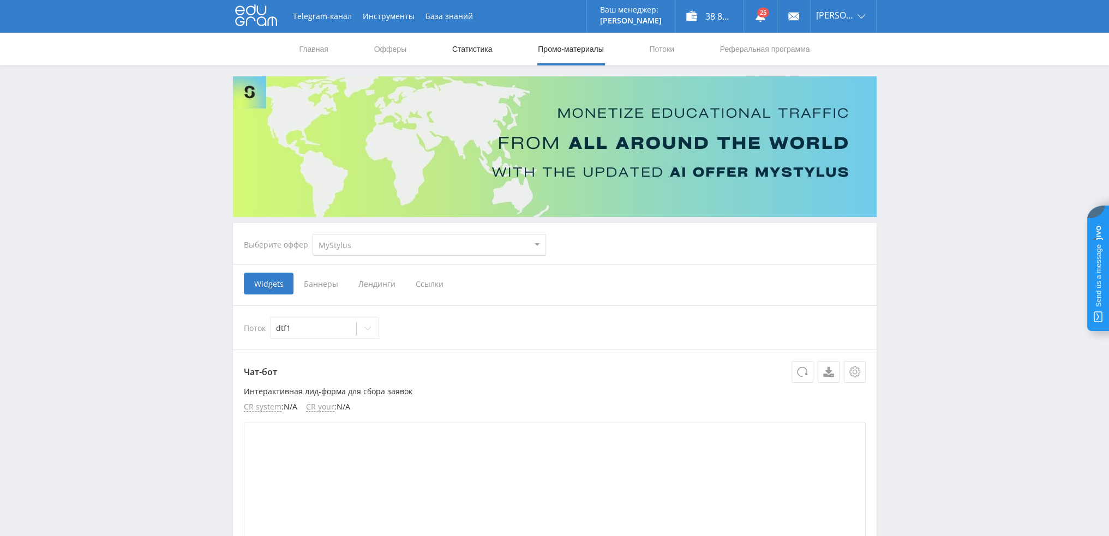
click at [485, 48] on link "Статистика" at bounding box center [472, 49] width 43 height 33
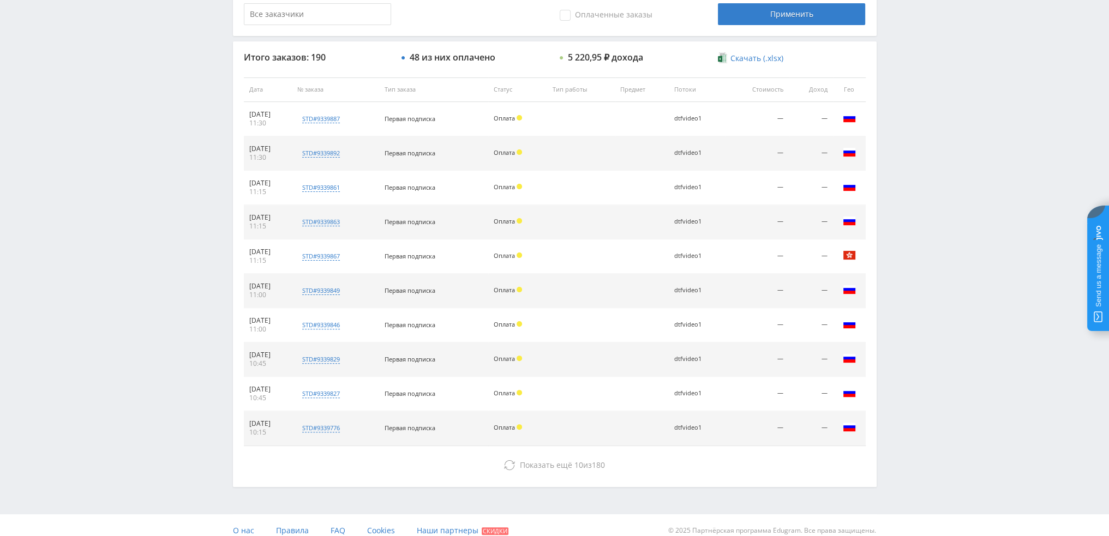
scroll to position [377, 0]
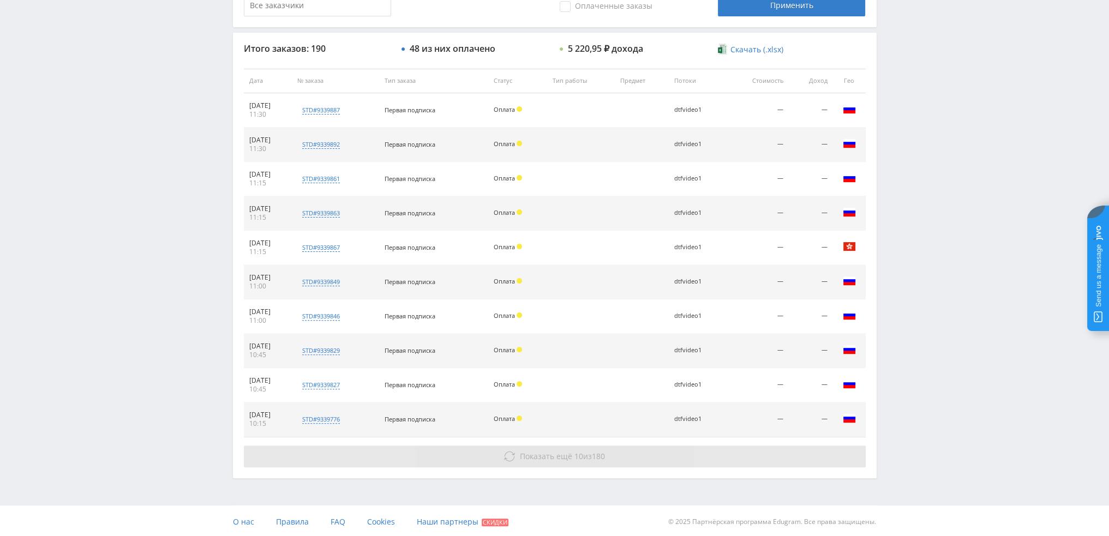
click at [586, 457] on span "Показать ещё 10 из 180" at bounding box center [562, 456] width 85 height 10
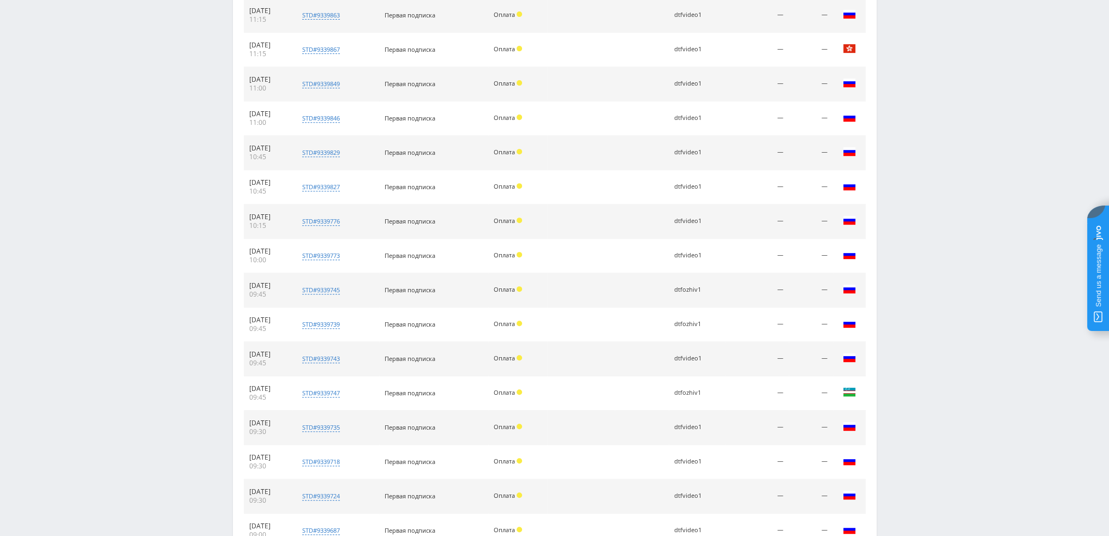
scroll to position [686, 0]
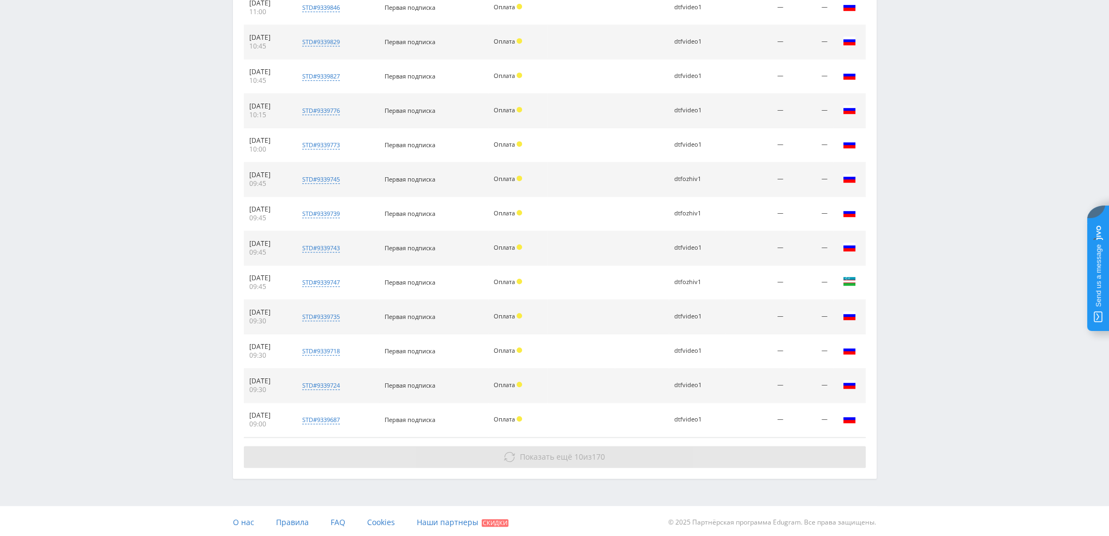
click at [596, 452] on span "170" at bounding box center [598, 457] width 13 height 10
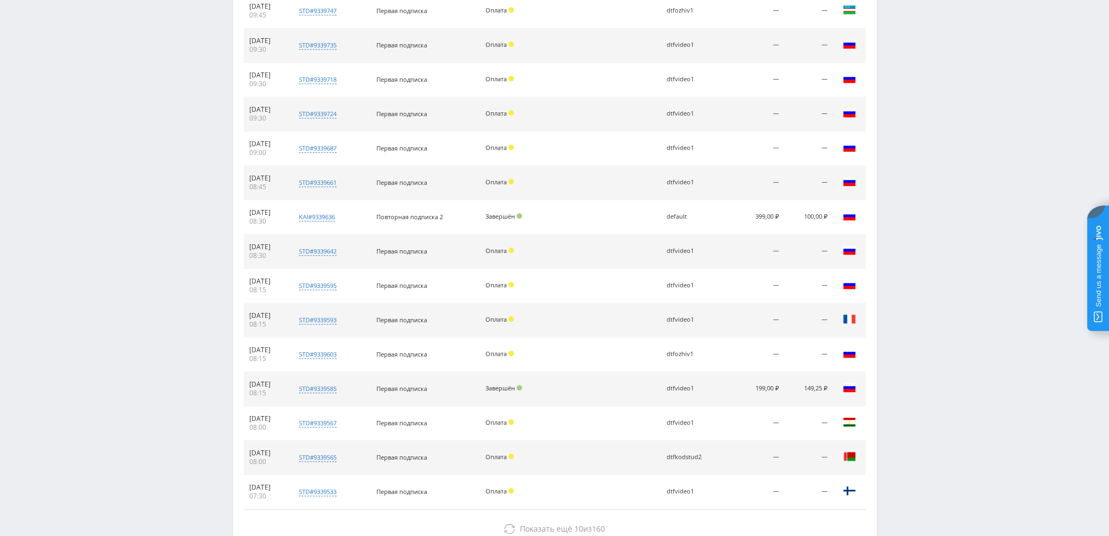
scroll to position [1029, 0]
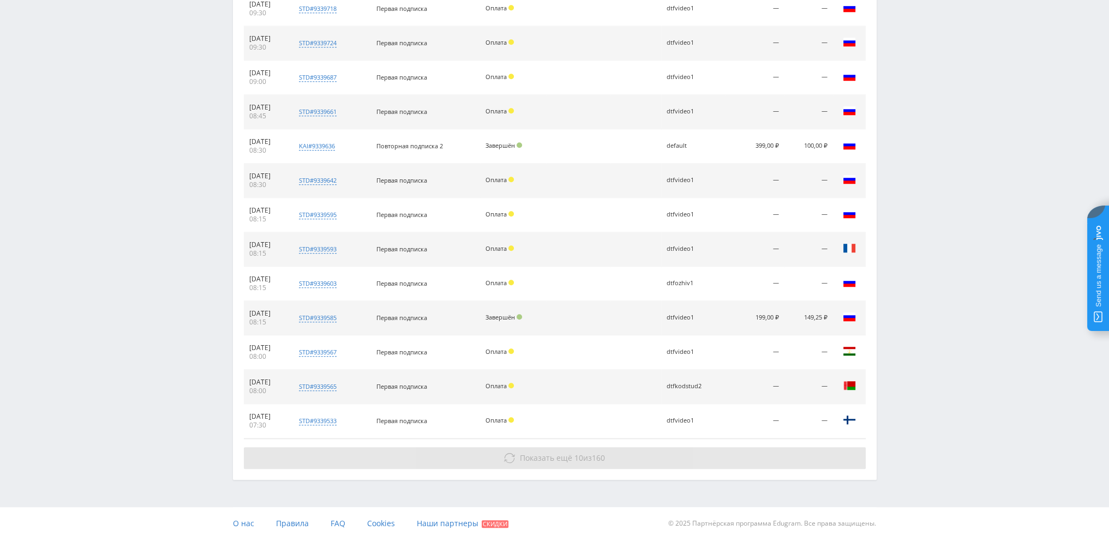
click at [593, 447] on button "Показать ещё 10 из 160" at bounding box center [555, 458] width 622 height 22
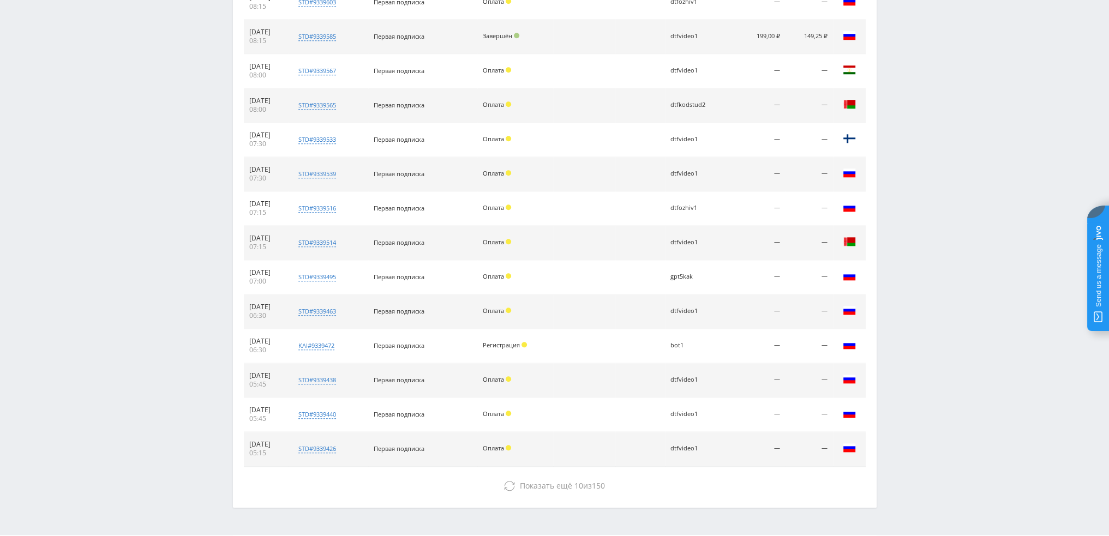
scroll to position [1337, 0]
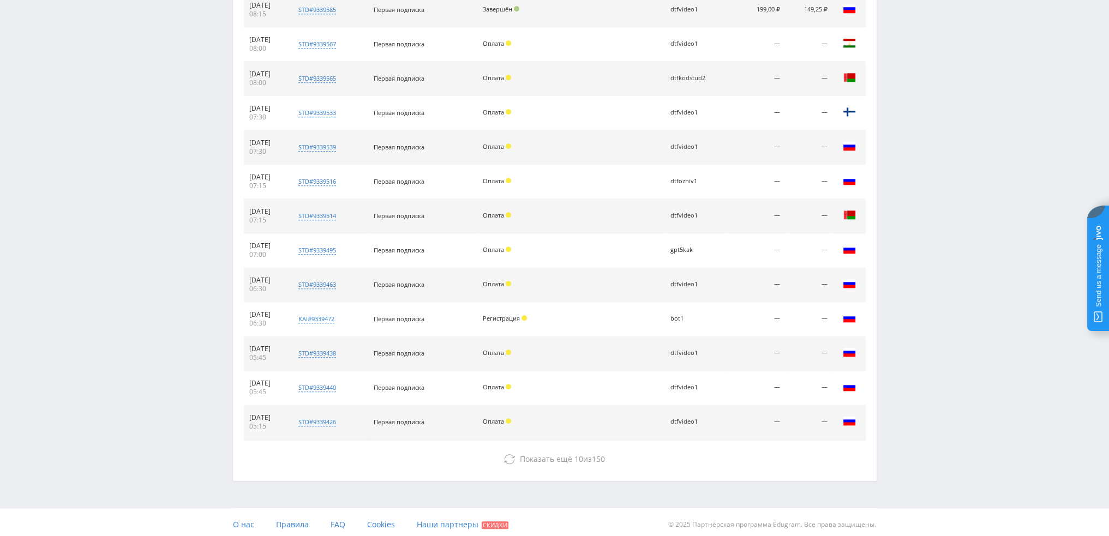
click at [590, 448] on div "Показать ещё 10 из 150" at bounding box center [555, 459] width 622 height 22
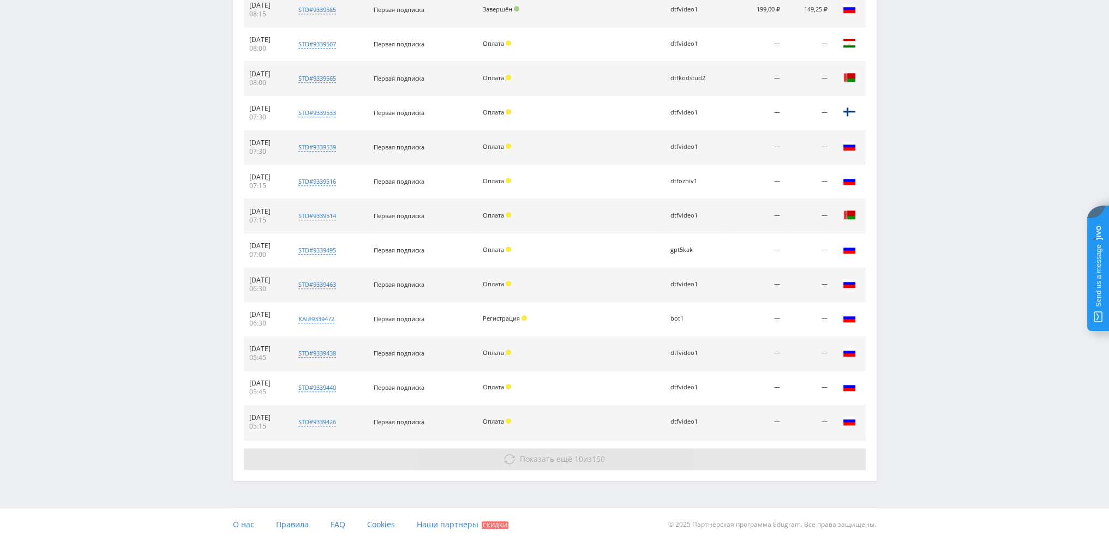
click at [592, 454] on span "Показать ещё 10 из 150" at bounding box center [562, 459] width 85 height 10
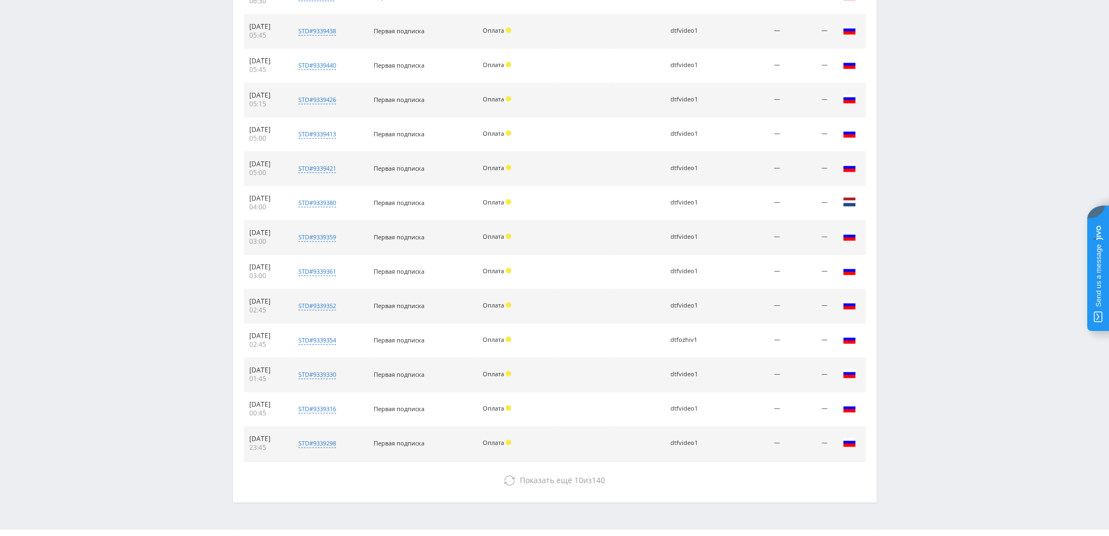
scroll to position [1679, 0]
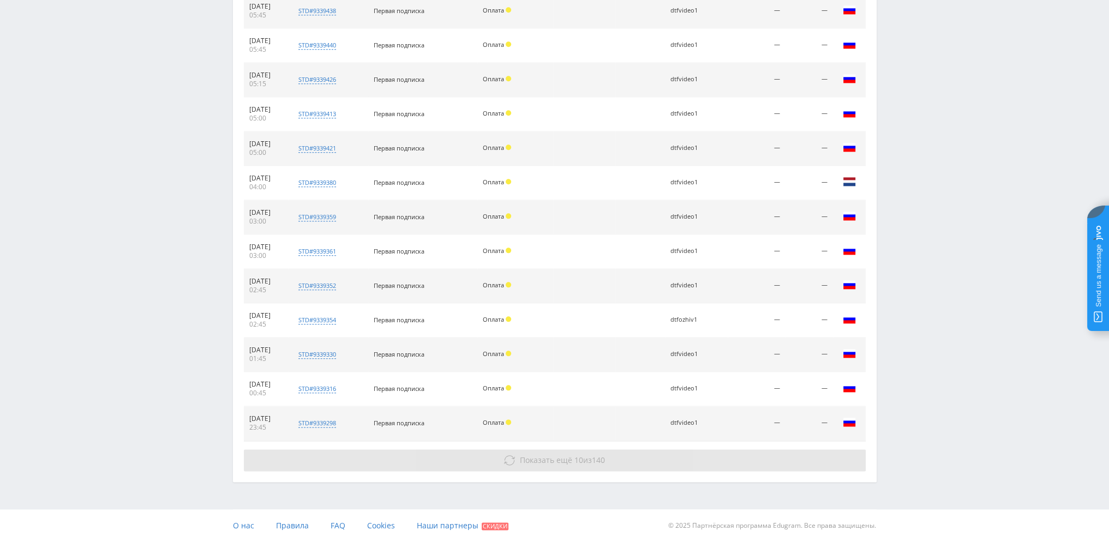
click at [592, 460] on button "Показать ещё 10 из 140" at bounding box center [555, 460] width 622 height 22
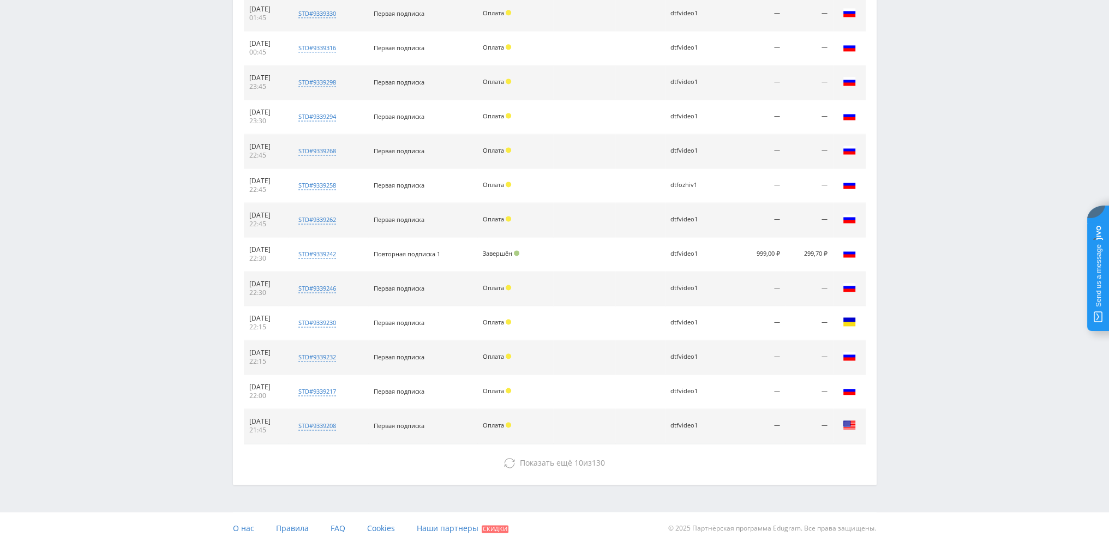
scroll to position [2022, 0]
click at [592, 456] on span "Показать ещё 10 из 130" at bounding box center [562, 461] width 85 height 10
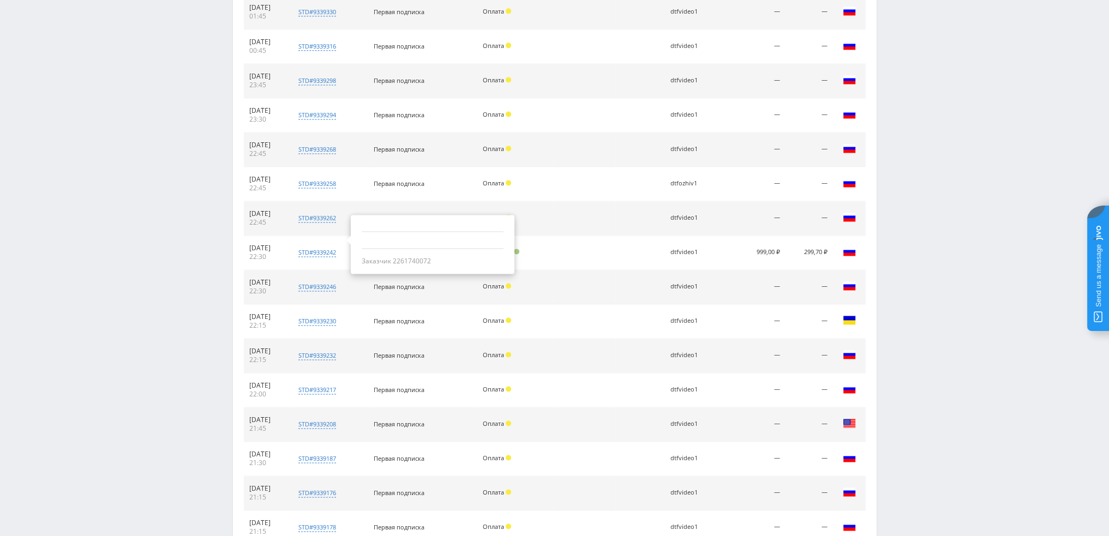
click at [419, 259] on div "Заказчик 2261740072" at bounding box center [433, 261] width 142 height 9
copy div "2261740072"
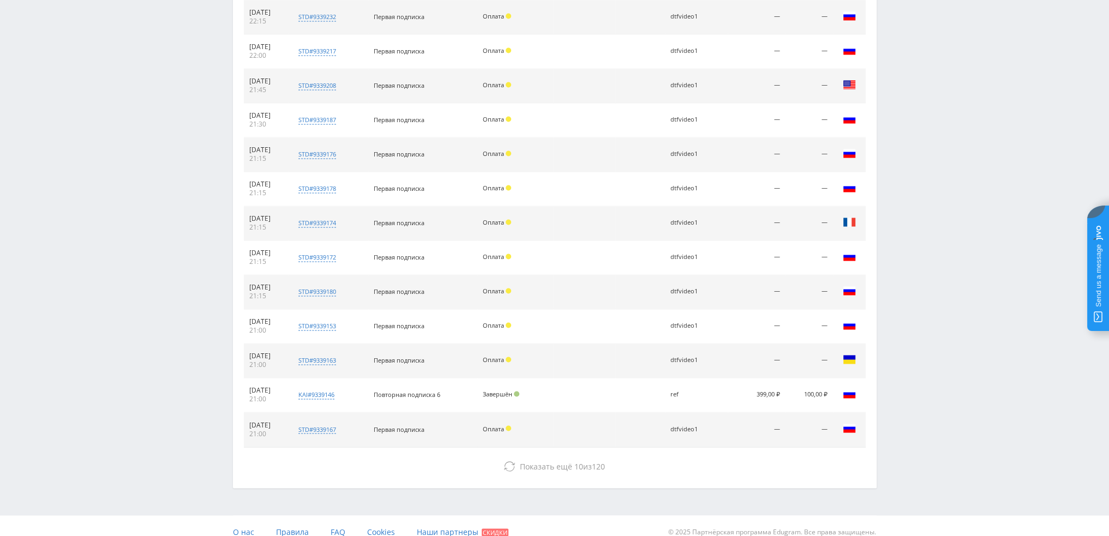
scroll to position [2364, 0]
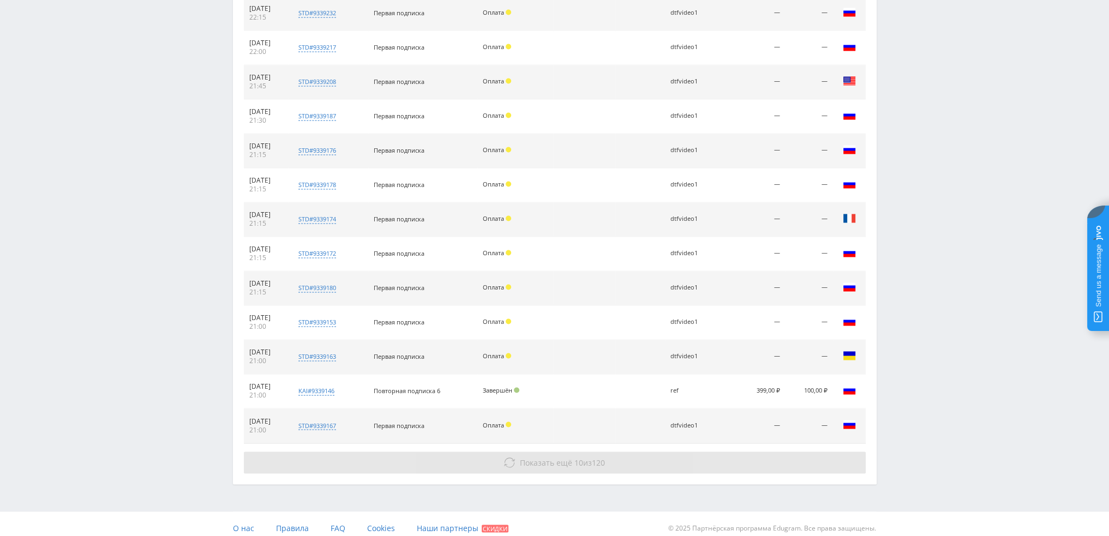
click at [574, 457] on span "10" at bounding box center [578, 462] width 9 height 10
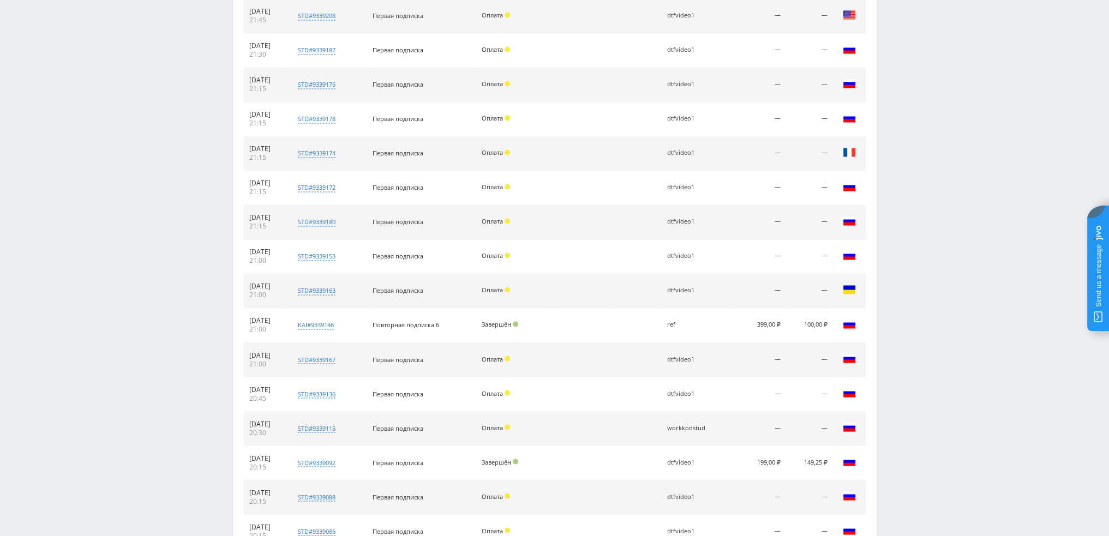
scroll to position [2707, 0]
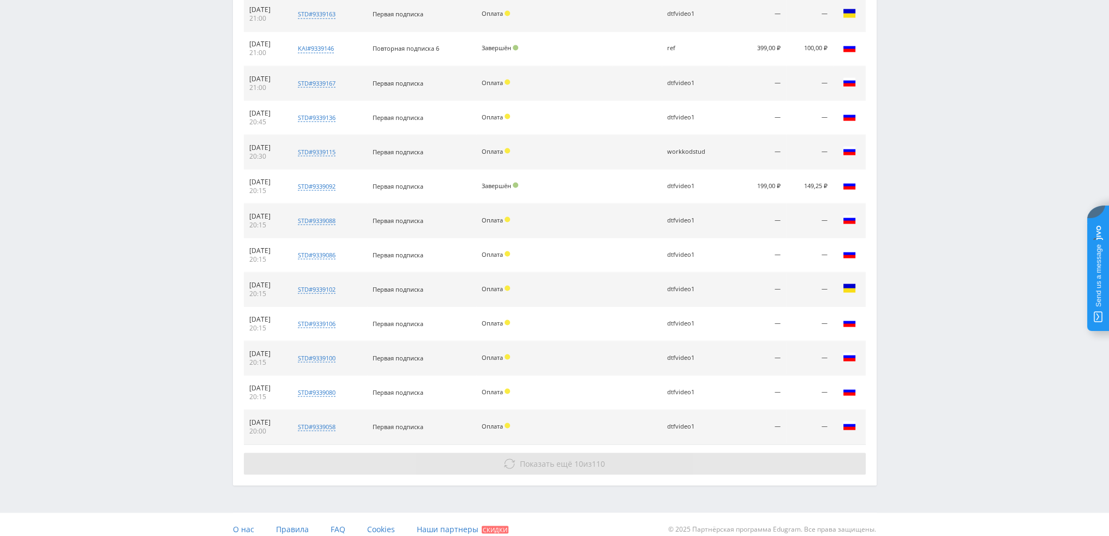
click at [563, 459] on span "Показать ещё" at bounding box center [546, 463] width 52 height 10
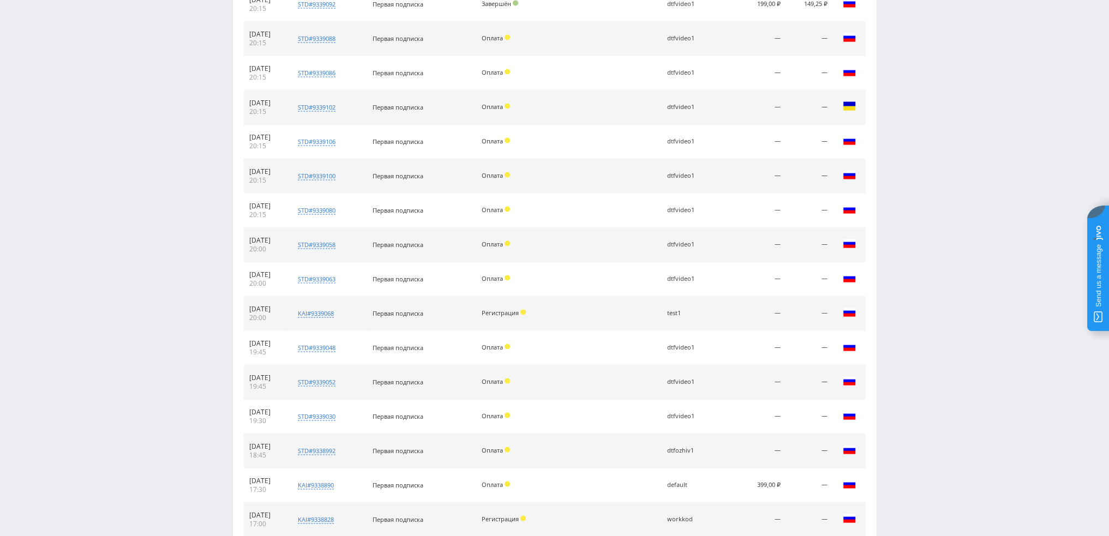
scroll to position [3050, 0]
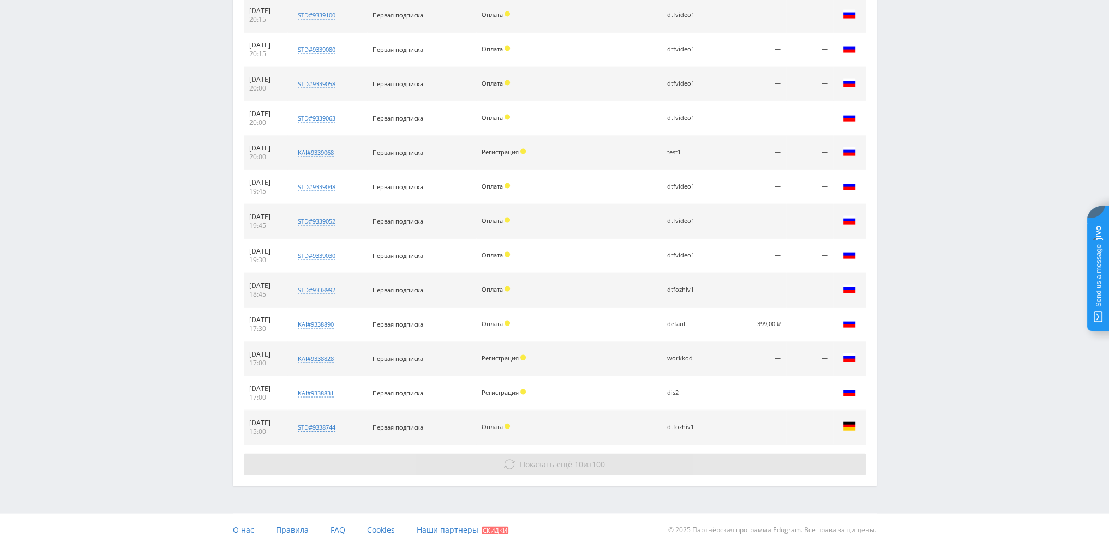
click at [568, 459] on span "Показать ещё" at bounding box center [546, 464] width 52 height 10
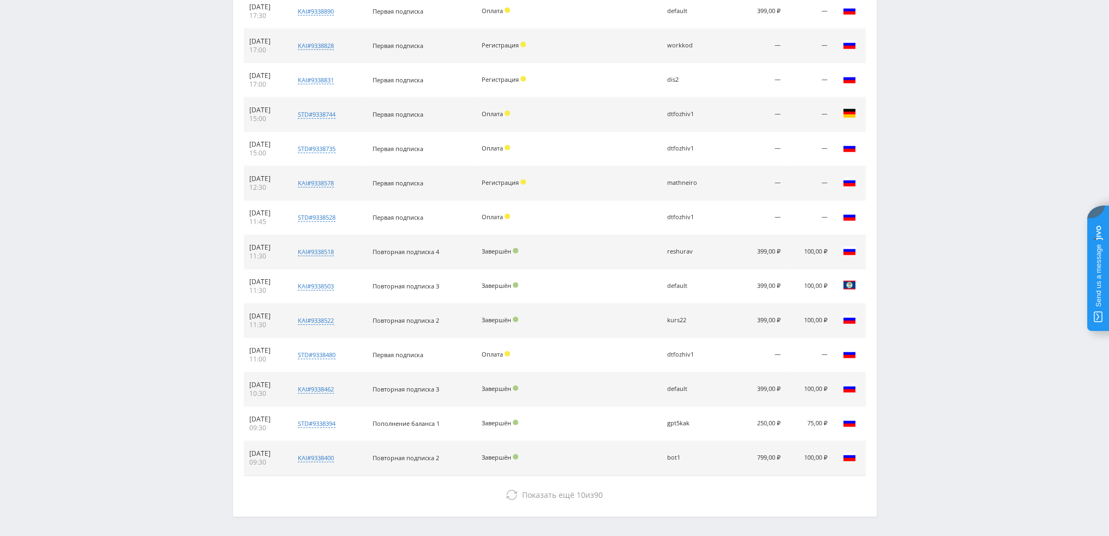
scroll to position [3392, 0]
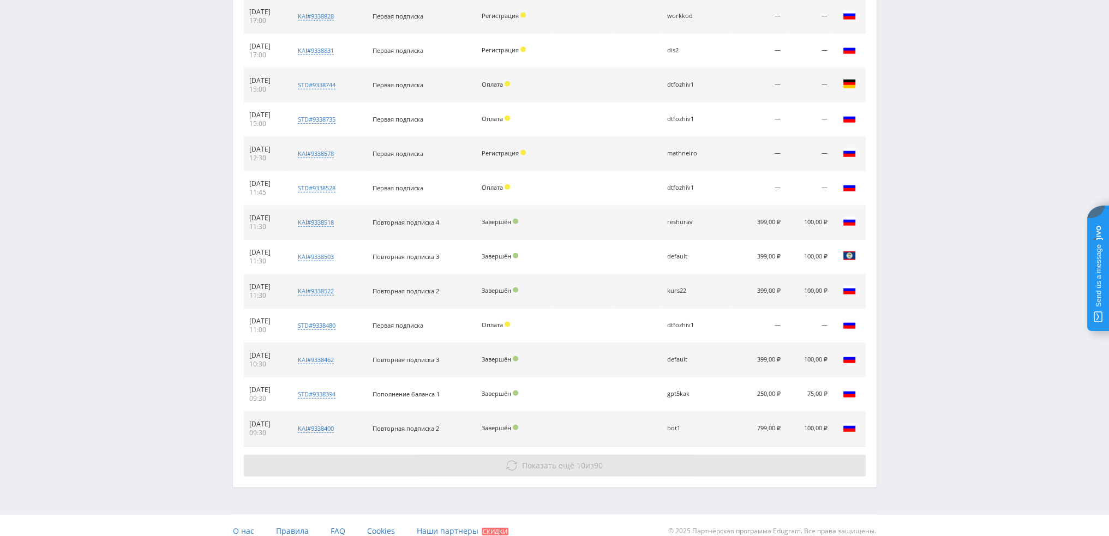
click at [567, 461] on button "Показать ещё 10 из 90" at bounding box center [555, 466] width 622 height 22
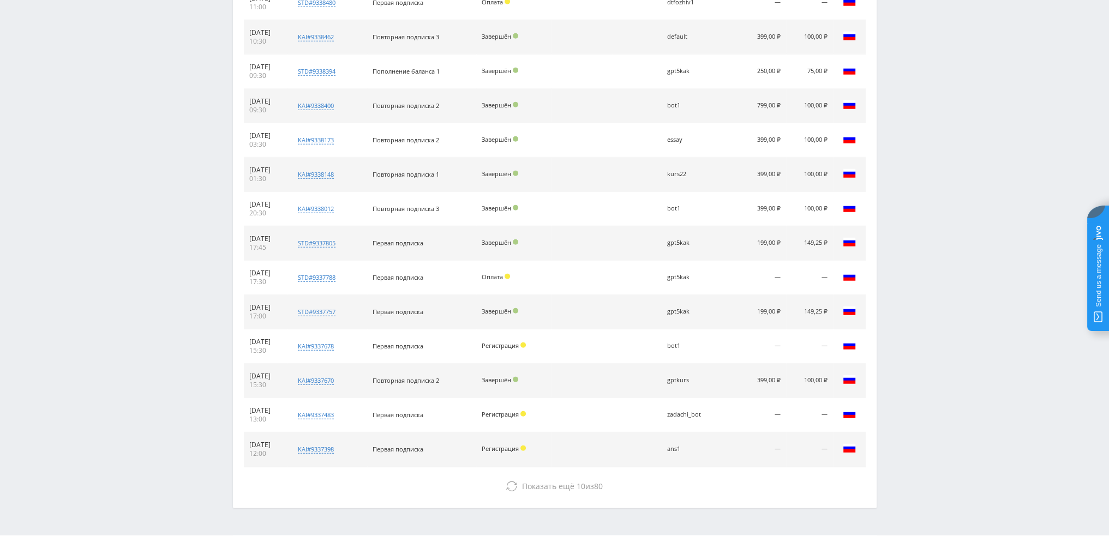
scroll to position [3735, 0]
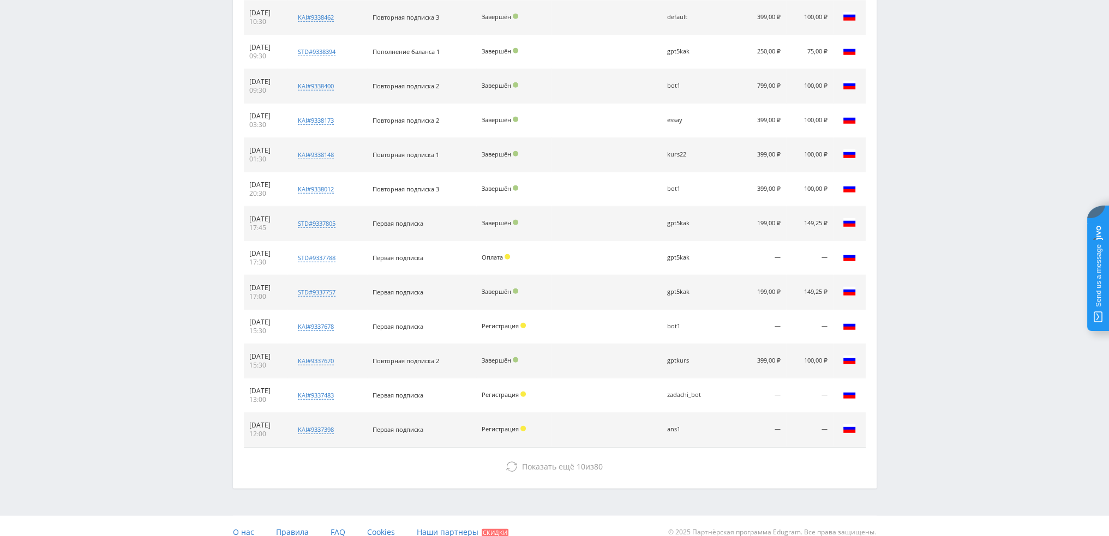
click at [566, 461] on span "Показать ещё" at bounding box center [548, 466] width 52 height 10
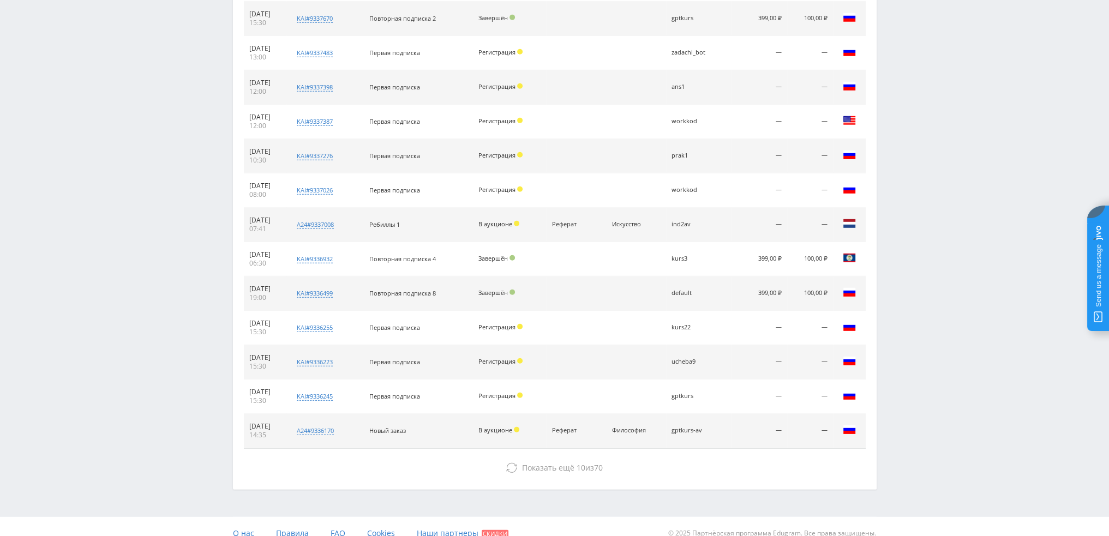
click at [566, 463] on span "Показать ещё" at bounding box center [548, 468] width 52 height 10
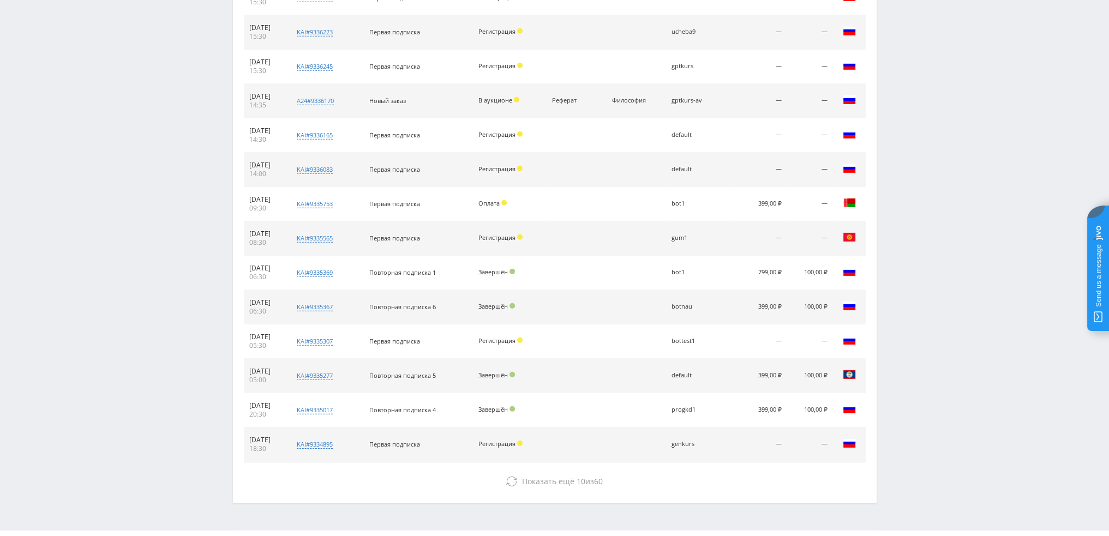
scroll to position [4420, 0]
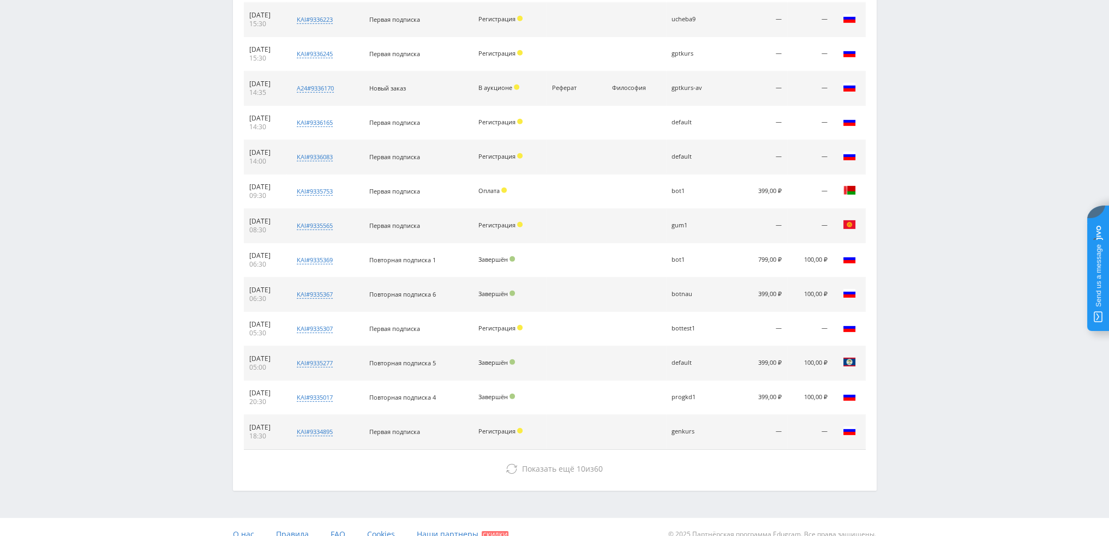
click at [566, 464] on span "Показать ещё" at bounding box center [548, 469] width 52 height 10
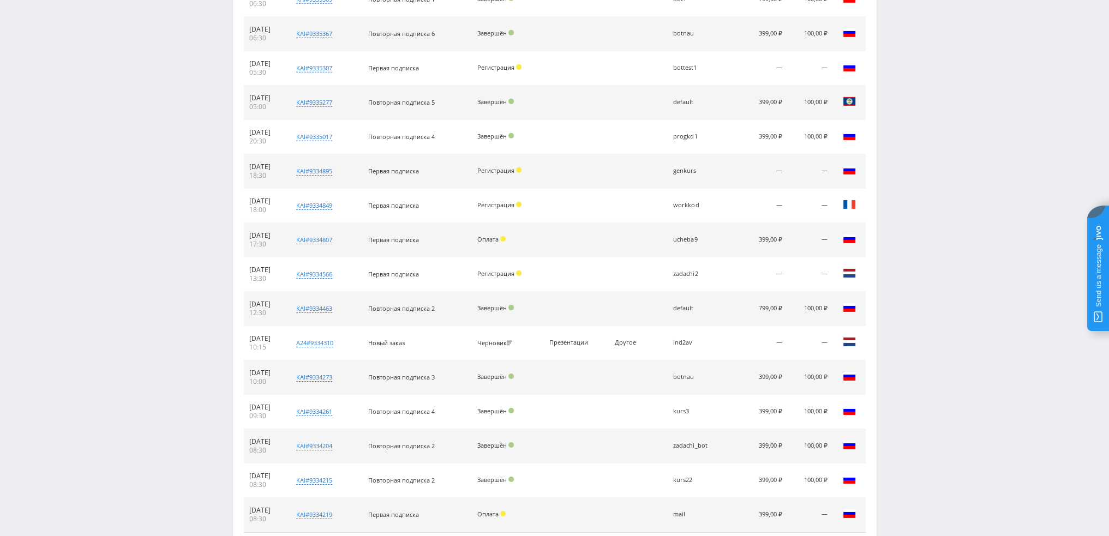
scroll to position [4762, 0]
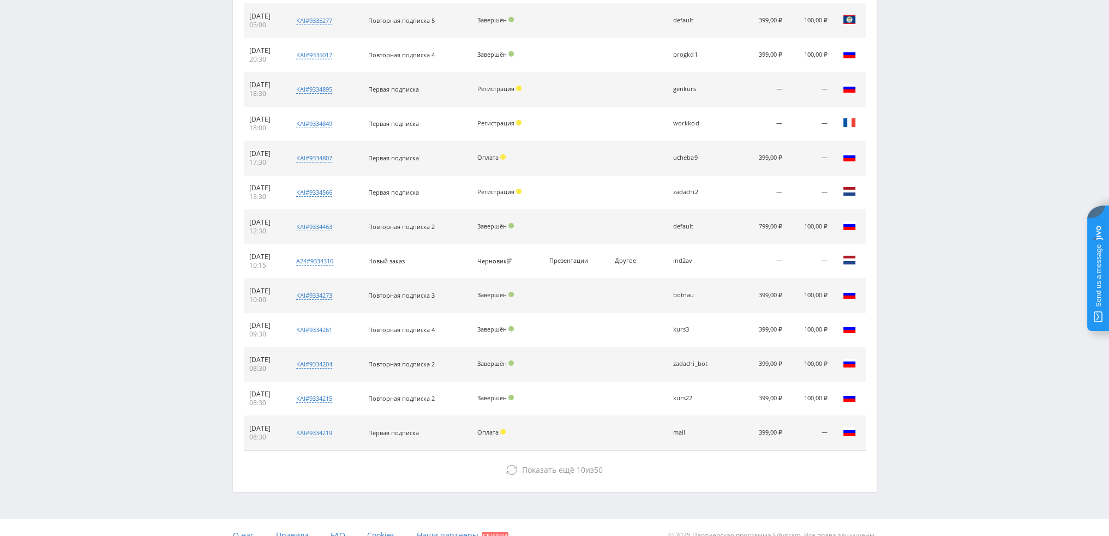
click at [566, 465] on span "Показать ещё" at bounding box center [548, 470] width 52 height 10
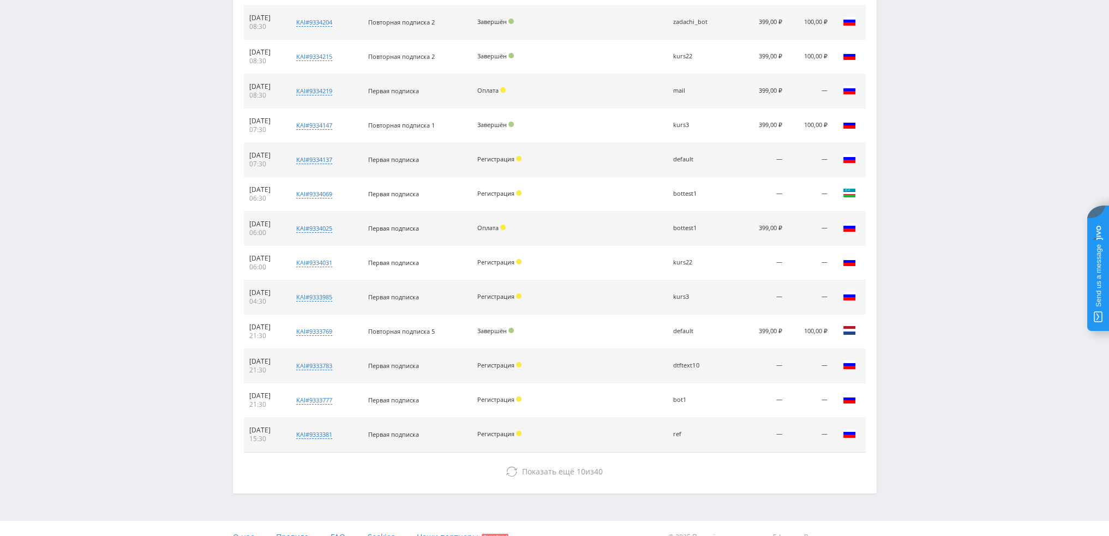
scroll to position [5105, 0]
click at [566, 466] on span "Показать ещё" at bounding box center [548, 471] width 52 height 10
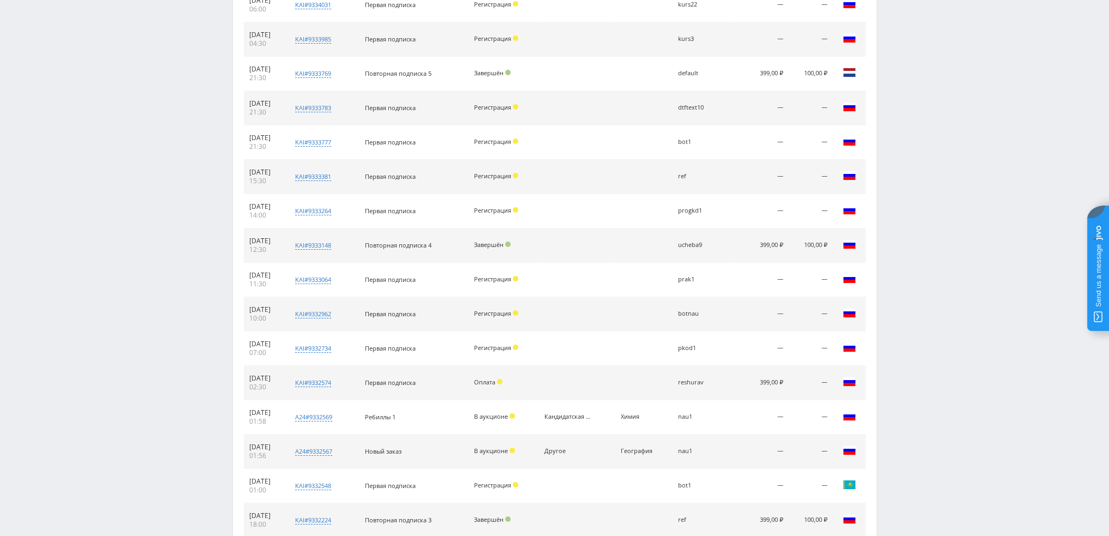
scroll to position [5447, 0]
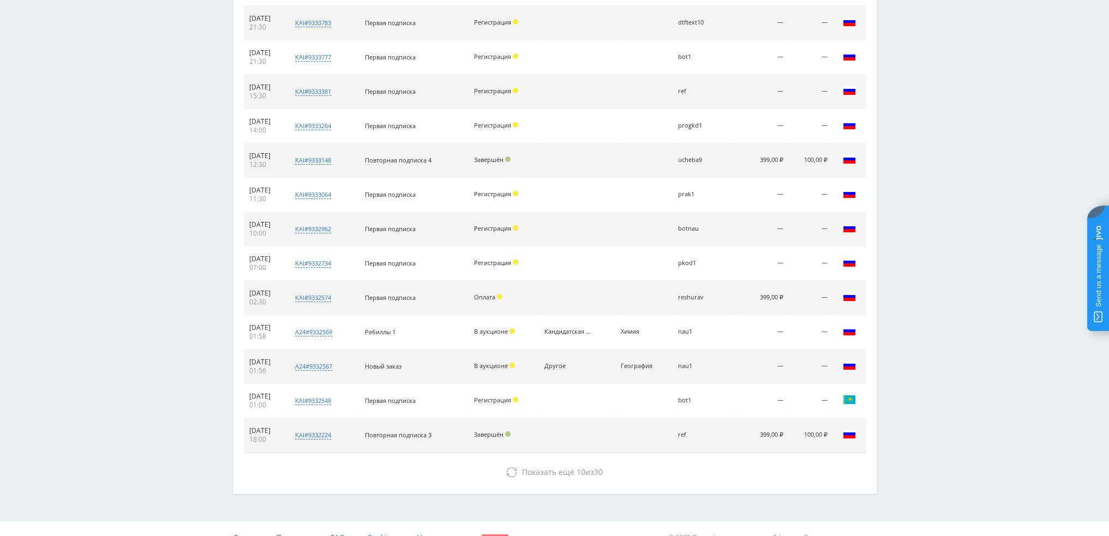
click at [566, 467] on span "Показать ещё" at bounding box center [548, 472] width 52 height 10
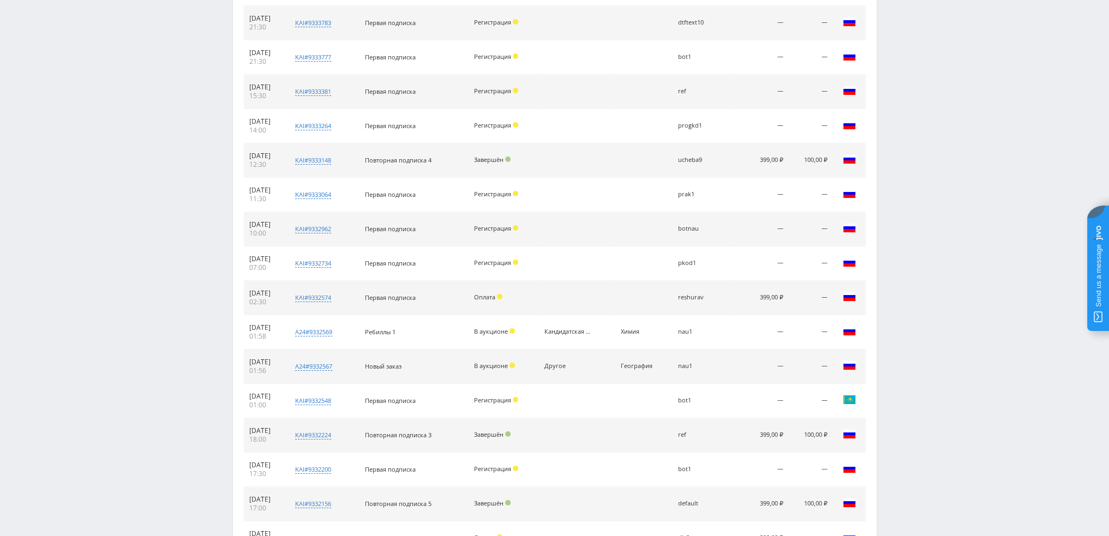
click at [845, 220] on td "Страна: Russia Город: Moscow" at bounding box center [849, 229] width 33 height 34
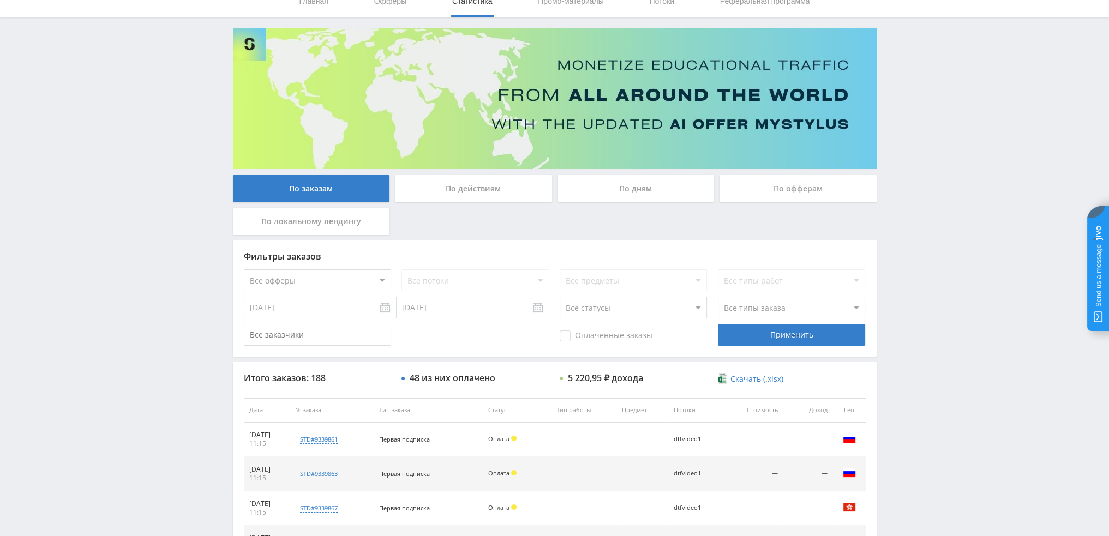
scroll to position [55, 0]
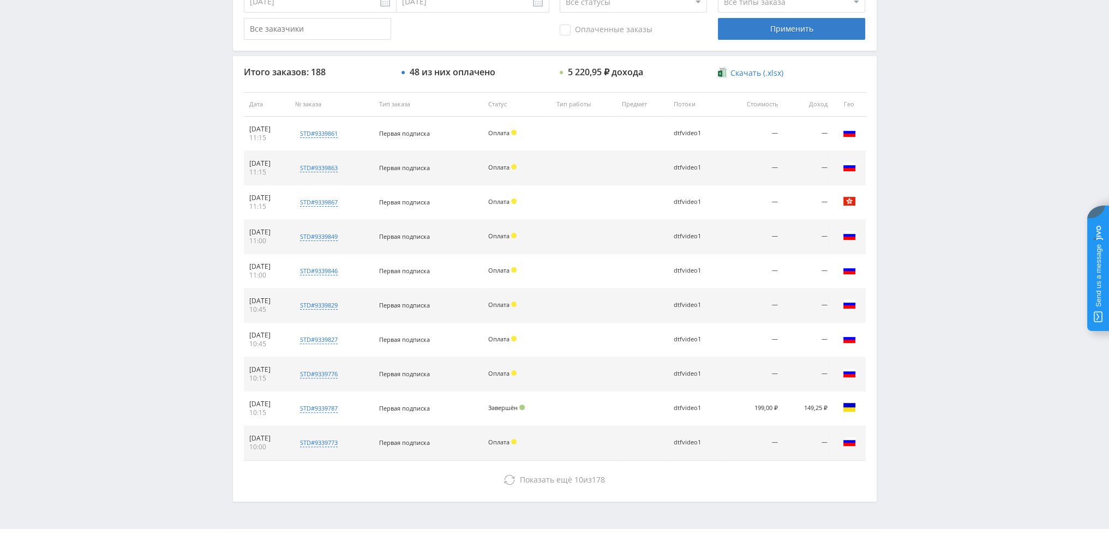
scroll to position [377, 0]
